Goal: Information Seeking & Learning: Learn about a topic

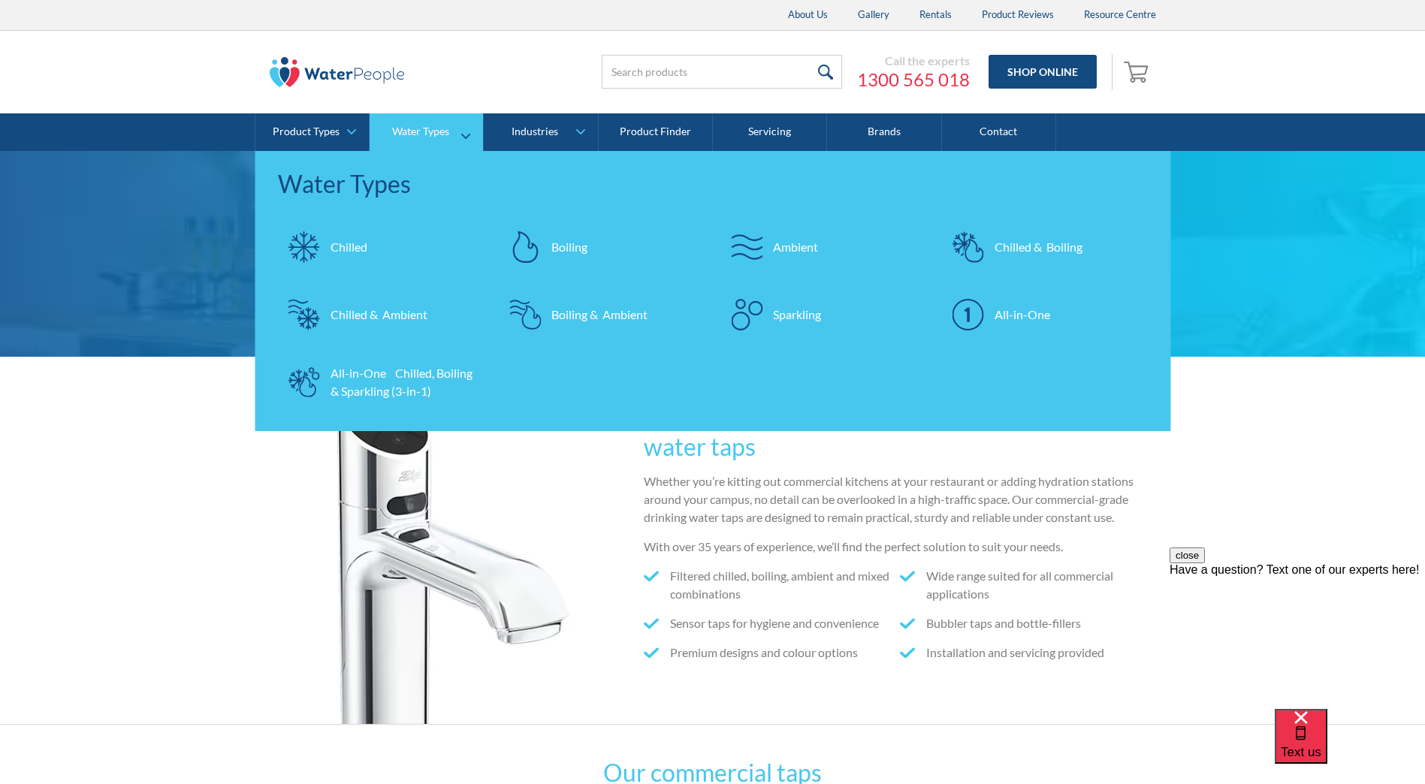
click at [336, 249] on div "Chilled" at bounding box center [348, 247] width 37 height 18
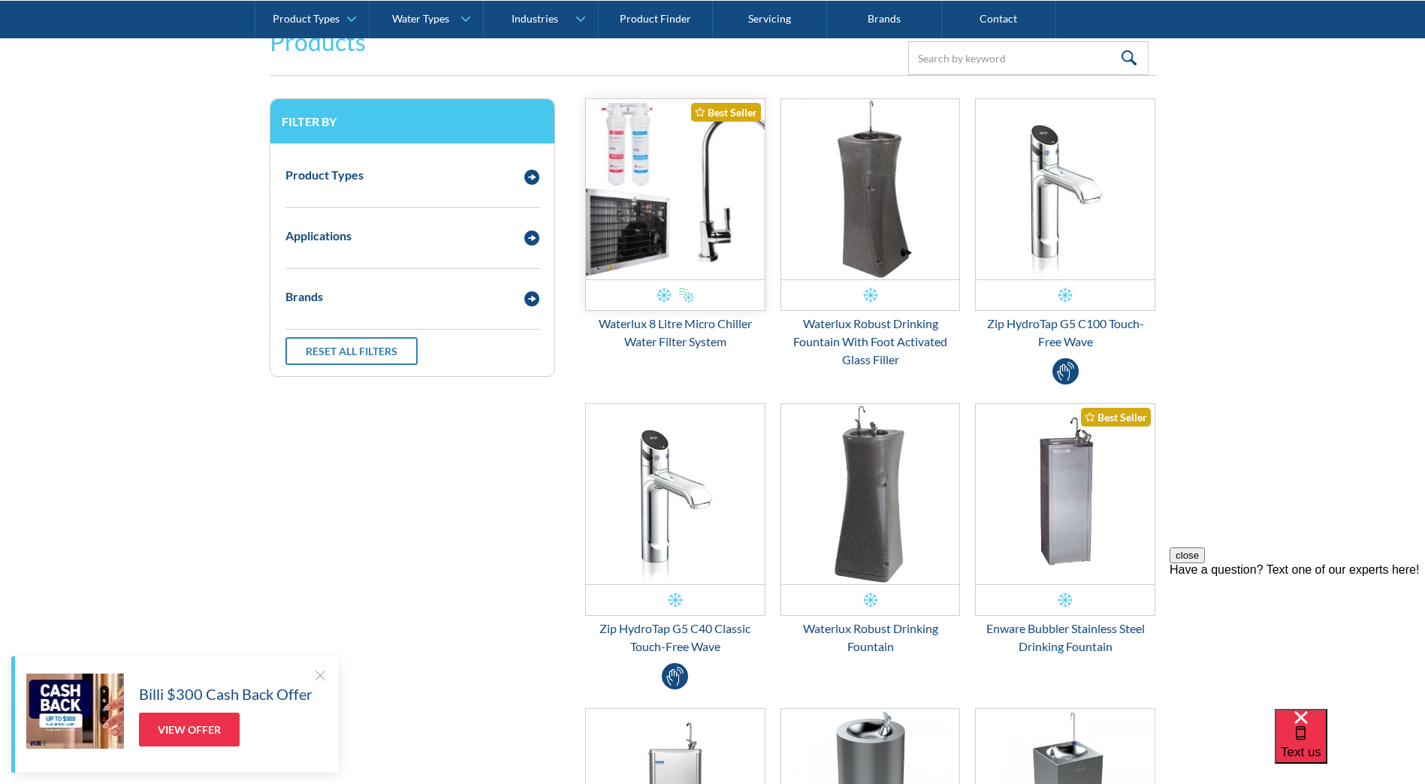
scroll to position [300, 0]
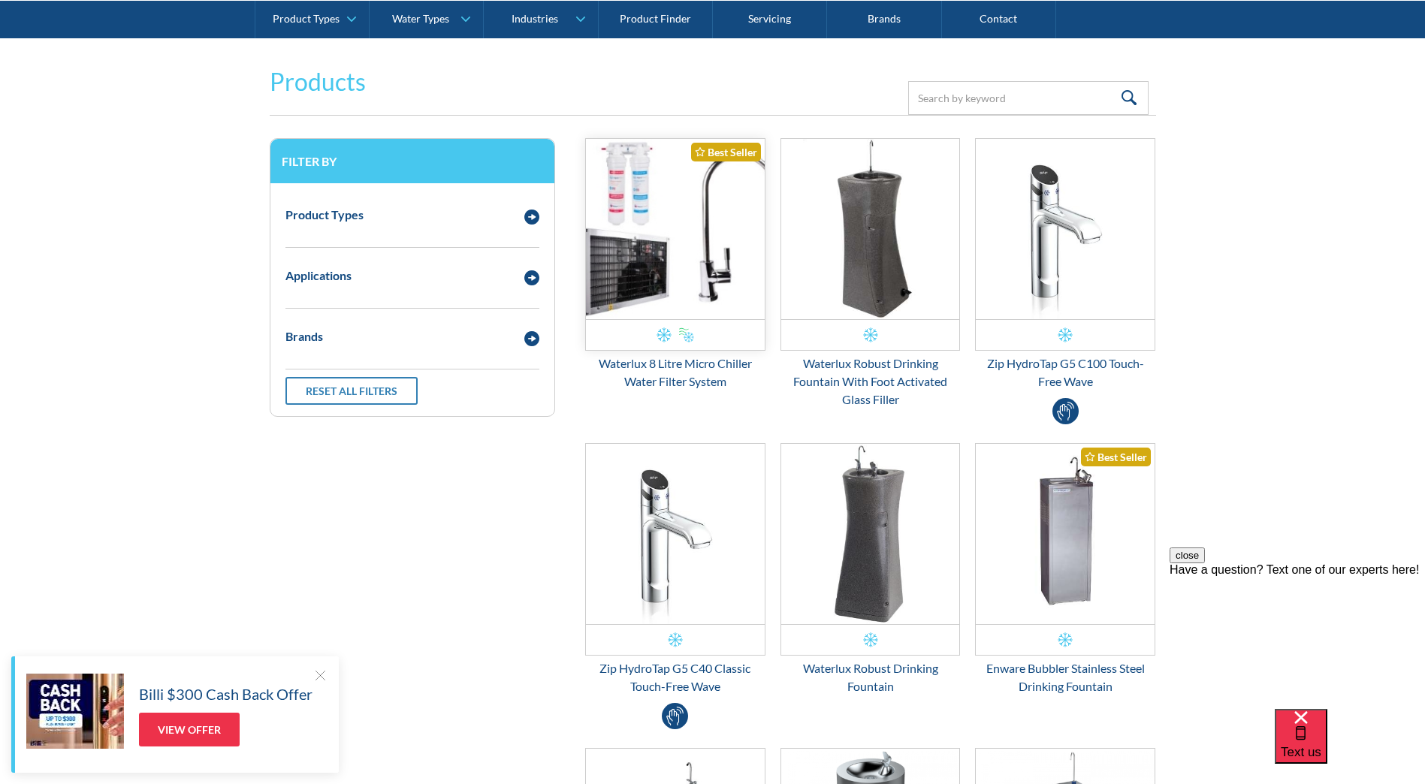
click at [687, 231] on img "Email Form 3" at bounding box center [675, 229] width 179 height 180
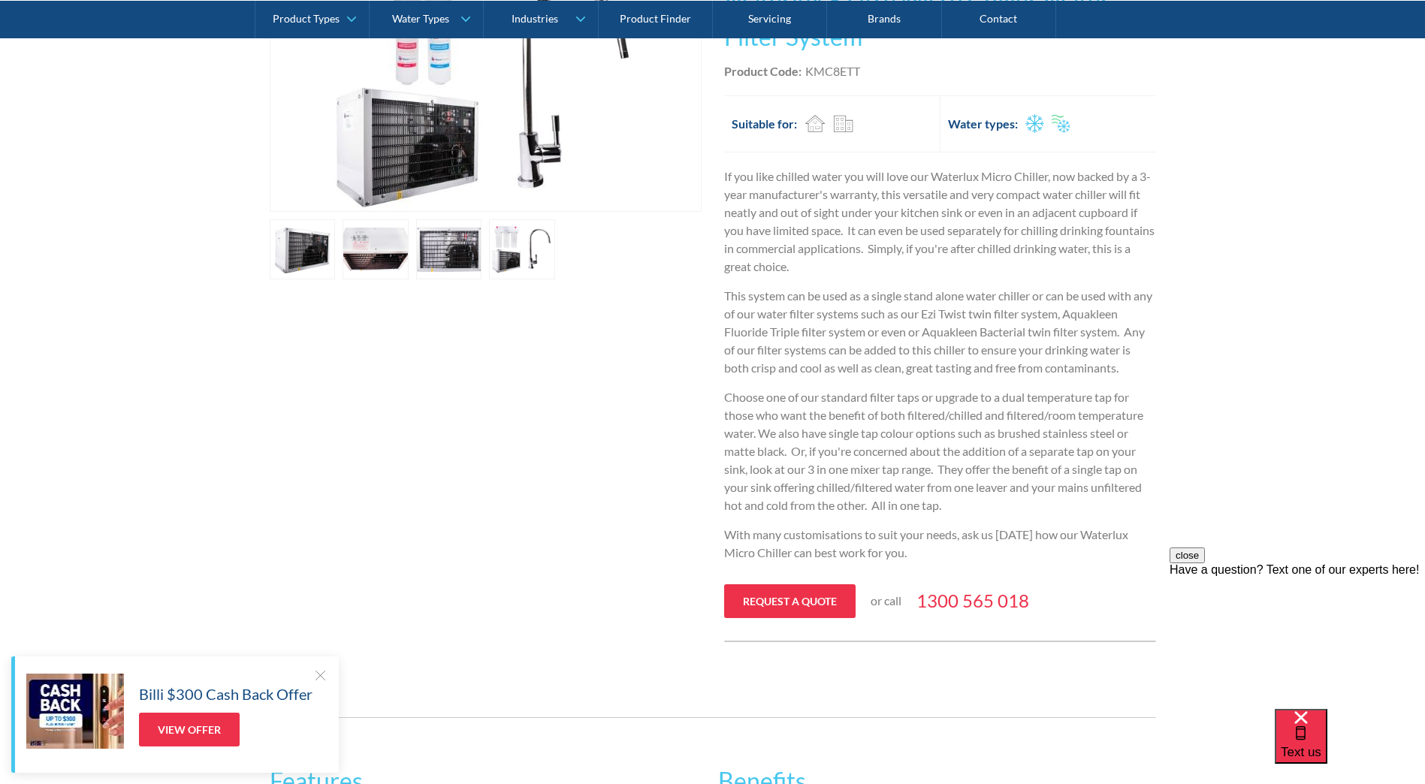
scroll to position [150, 0]
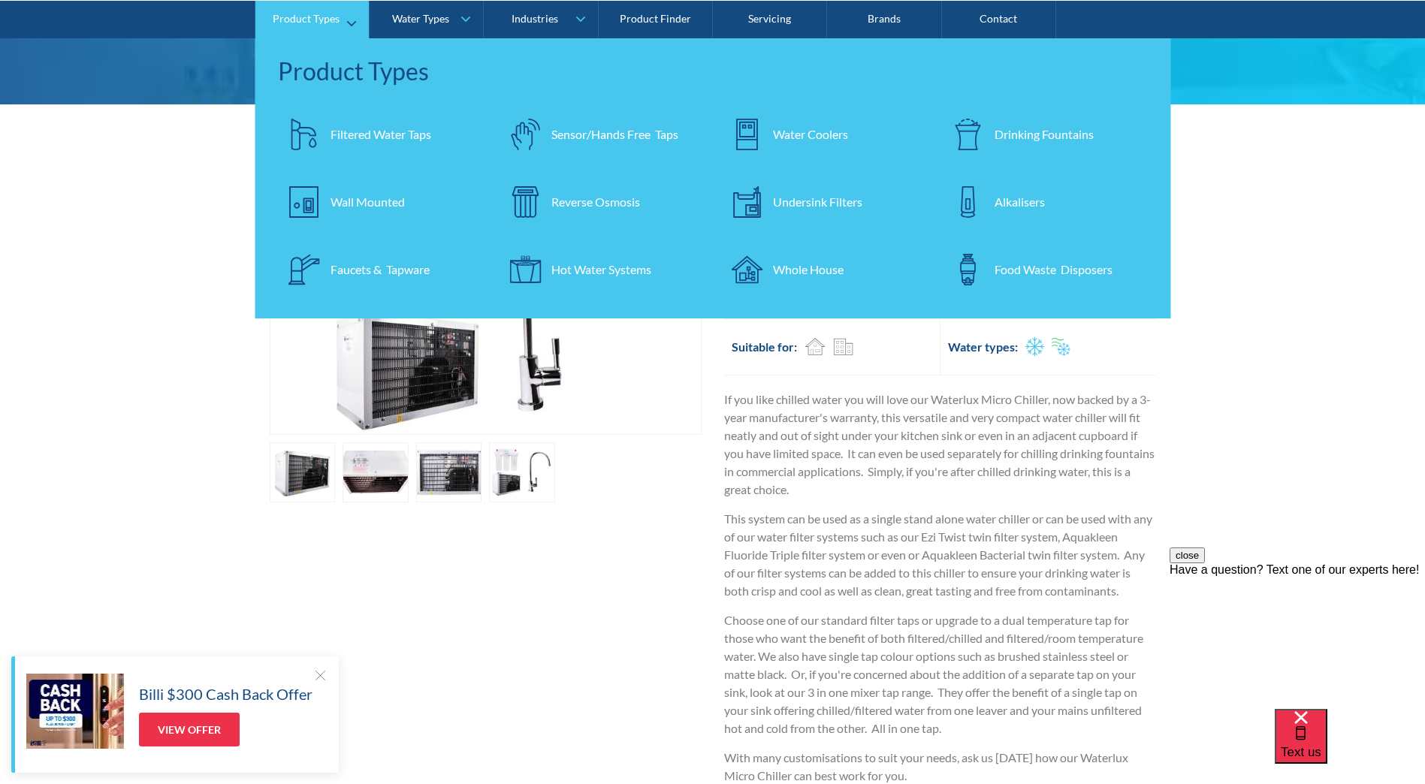
click at [336, 133] on div "Filtered Water Taps" at bounding box center [380, 134] width 101 height 18
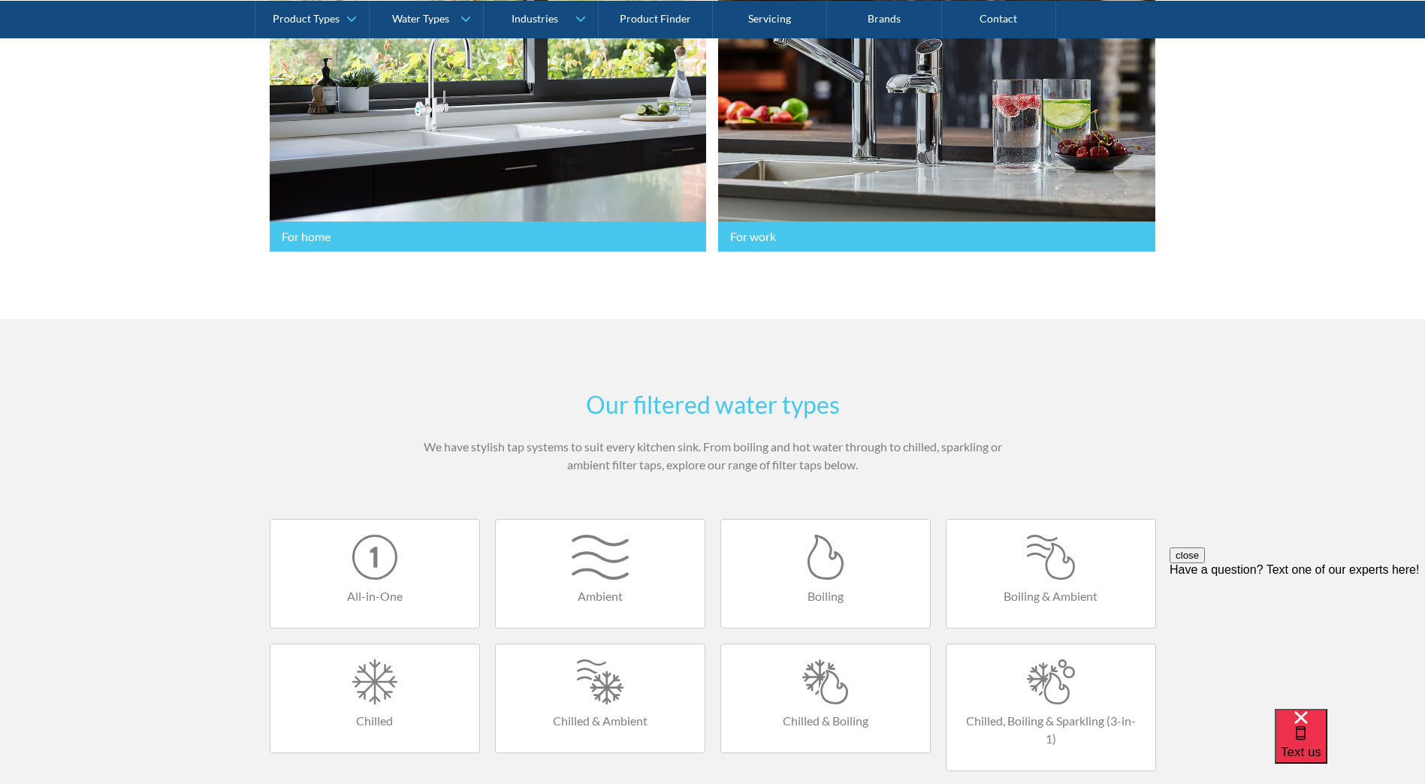
click at [379, 710] on link "Chilled" at bounding box center [375, 699] width 210 height 110
